Goal: Information Seeking & Learning: Learn about a topic

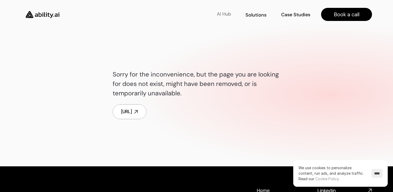
click at [221, 15] on p "AI Hub" at bounding box center [224, 14] width 14 height 7
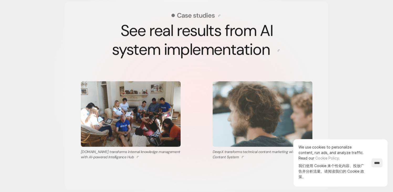
scroll to position [1178, 0]
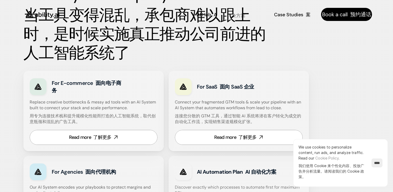
click at [232, 16] on font "解决方案" at bounding box center [244, 12] width 27 height 13
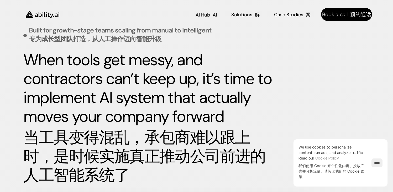
scroll to position [218, 0]
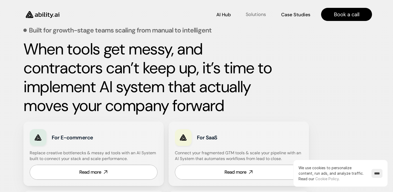
click at [257, 13] on p "Solutions" at bounding box center [256, 14] width 20 height 7
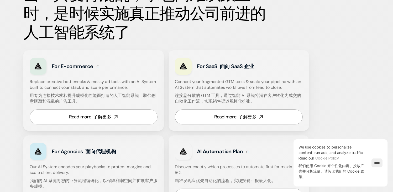
scroll to position [410, 0]
click at [243, 116] on font "了解更多" at bounding box center [247, 117] width 18 height 6
